Goal: Information Seeking & Learning: Learn about a topic

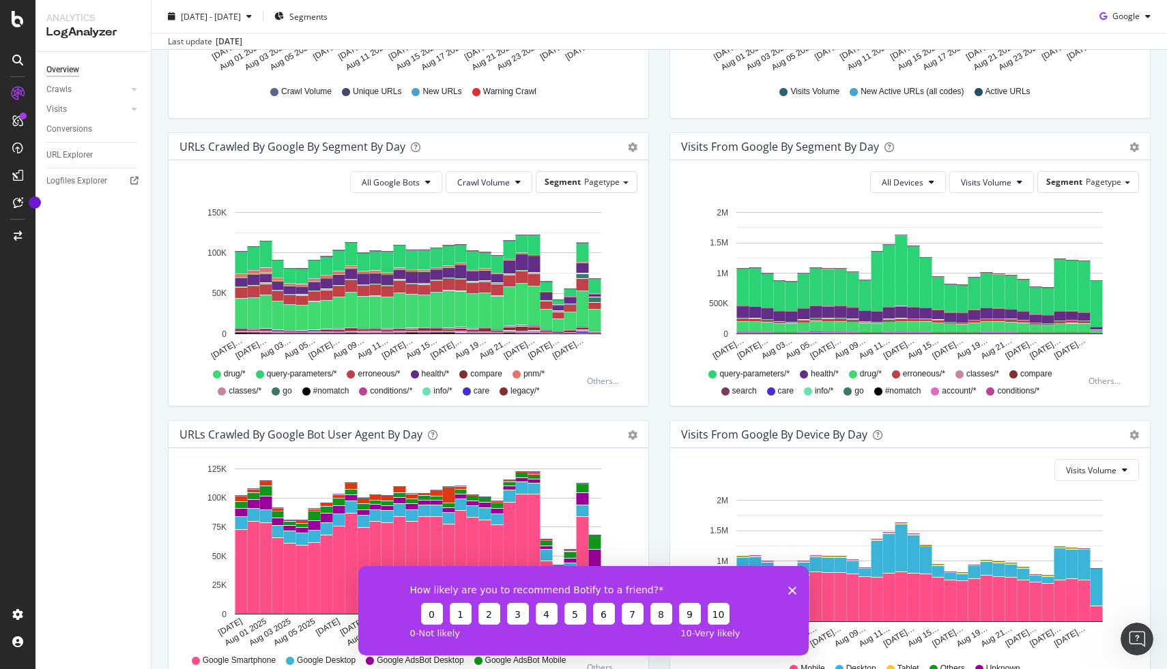
scroll to position [370, 0]
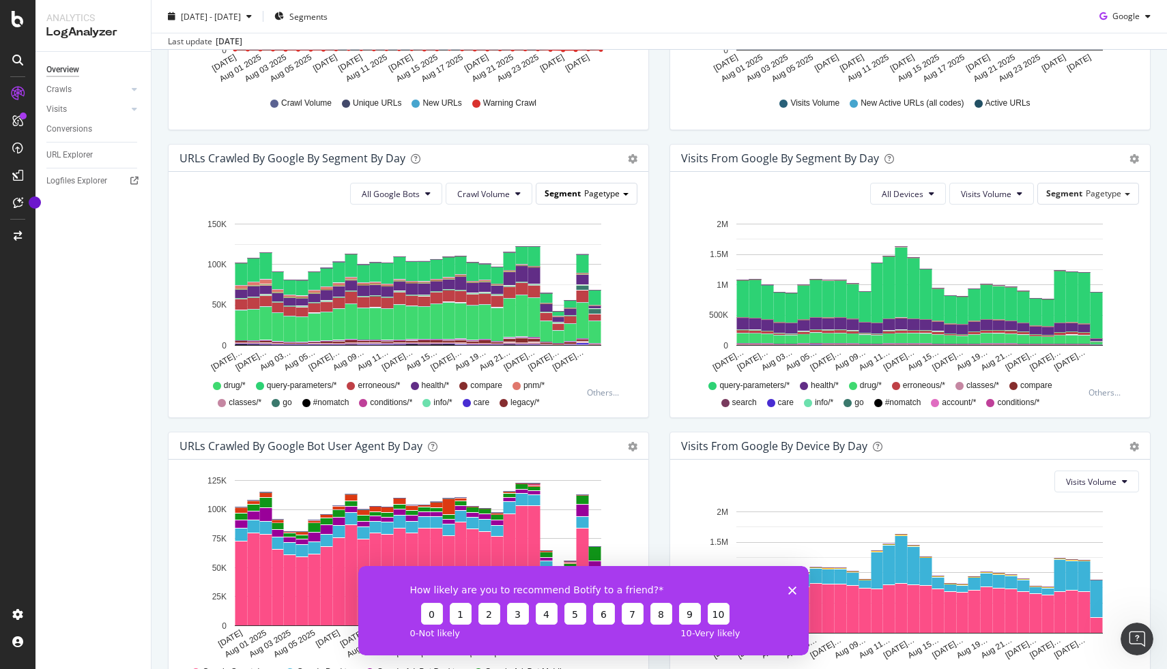
click at [617, 198] on span "Pagetype" at bounding box center [601, 194] width 35 height 12
click at [486, 200] on button "Crawl Volume" at bounding box center [489, 194] width 87 height 22
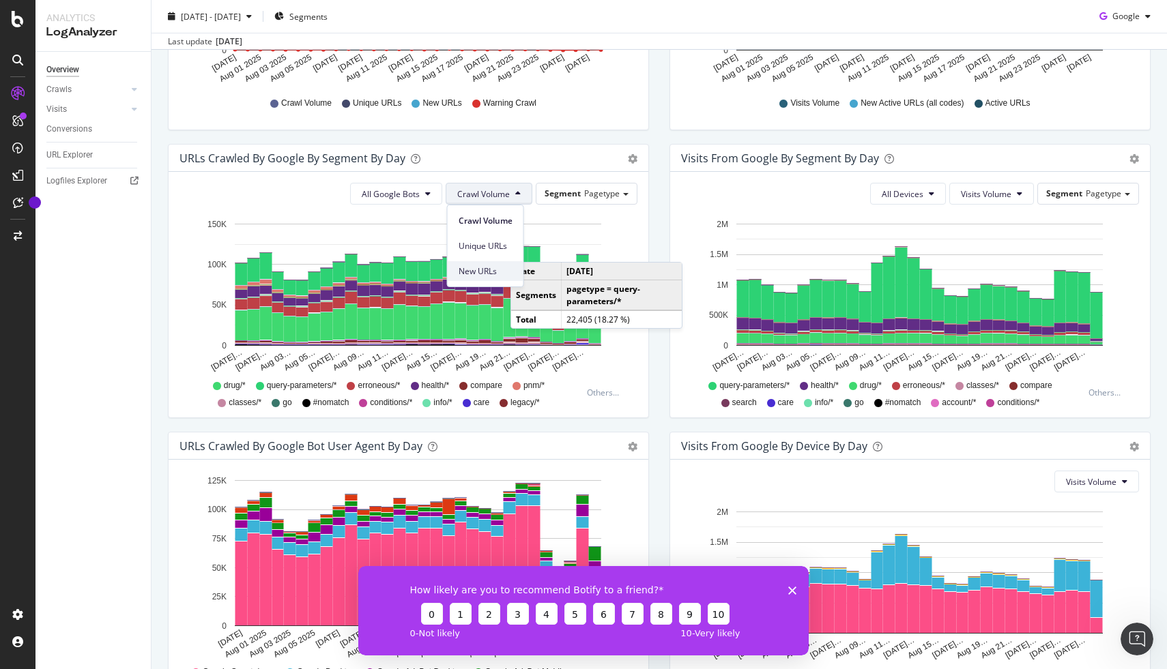
click at [515, 270] on div "New URLs" at bounding box center [486, 271] width 76 height 20
